Goal: Task Accomplishment & Management: Use online tool/utility

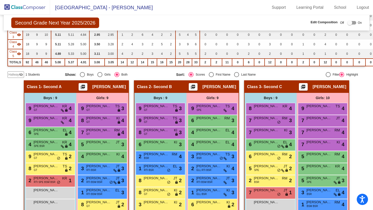
scroll to position [91, 0]
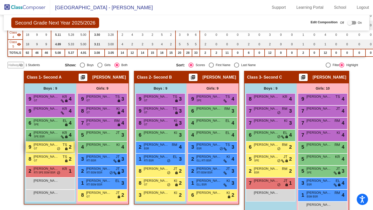
click at [43, 144] on span "Aryaan Patel" at bounding box center [46, 144] width 25 height 5
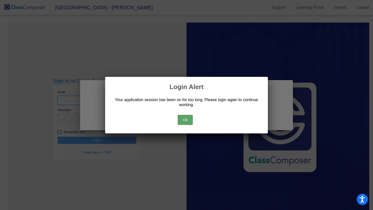
type input "shobson@millstone.k12.nj.us"
click at [187, 120] on button "Ok" at bounding box center [185, 120] width 15 height 10
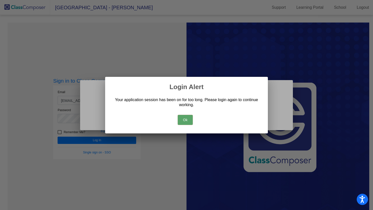
click at [187, 120] on button "Ok" at bounding box center [185, 120] width 15 height 10
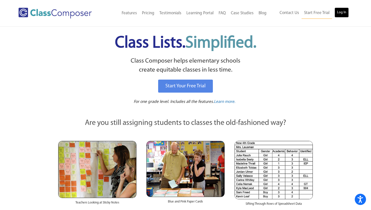
click at [342, 12] on link "Log In" at bounding box center [342, 13] width 14 height 10
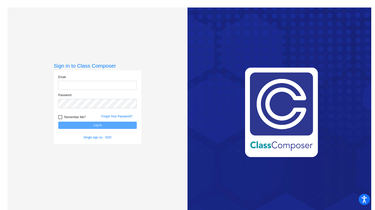
type input "shobson@millstone.k12.nj.us"
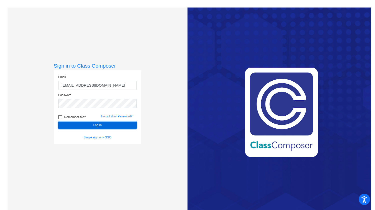
click at [118, 123] on button "Log In" at bounding box center [97, 125] width 79 height 7
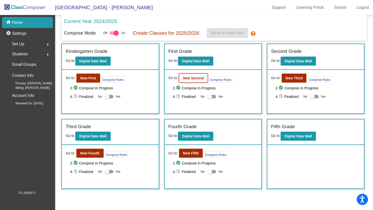
click at [191, 77] on b "New Second" at bounding box center [193, 78] width 21 height 4
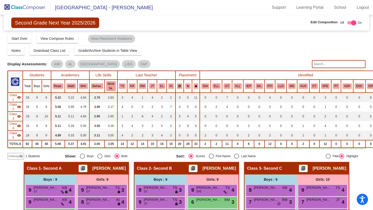
click at [38, 7] on img at bounding box center [25, 7] width 50 height 15
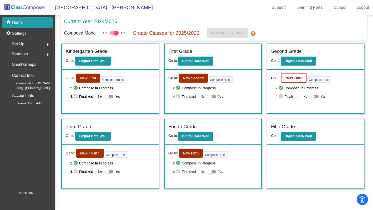
click at [294, 78] on b "New Third" at bounding box center [293, 78] width 17 height 4
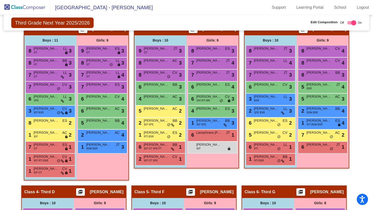
scroll to position [149, 0]
